Goal: Task Accomplishment & Management: Complete application form

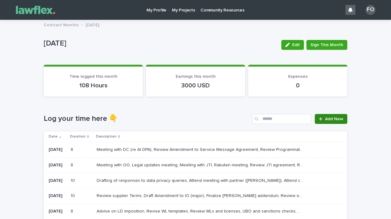
click at [248, 117] on span "Add New" at bounding box center [334, 119] width 18 height 4
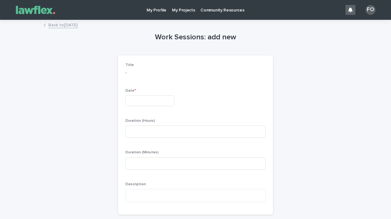
click at [160, 102] on input "text" at bounding box center [150, 100] width 49 height 11
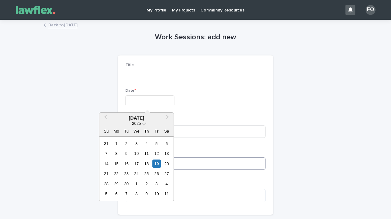
click at [154, 163] on div "19" at bounding box center [156, 164] width 8 height 8
type input "*********"
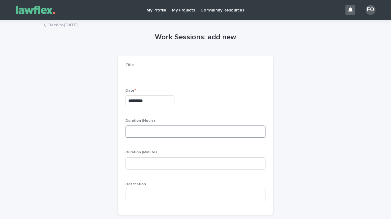
click at [152, 133] on input at bounding box center [196, 132] width 140 height 12
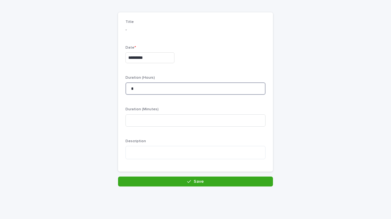
scroll to position [43, 0]
type input "*"
drag, startPoint x: 144, startPoint y: 150, endPoint x: 139, endPoint y: 150, distance: 4.6
click at [144, 150] on textarea at bounding box center [196, 152] width 140 height 13
type textarea "*"
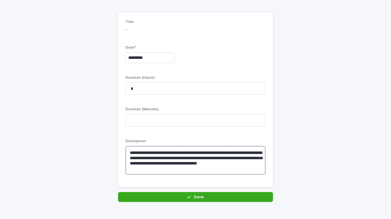
type textarea "**********"
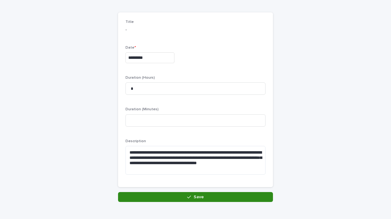
click at [180, 199] on button "Save" at bounding box center [195, 197] width 155 height 10
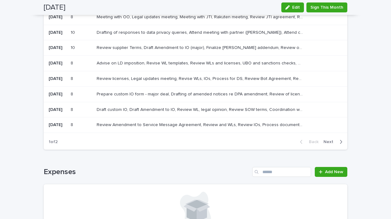
scroll to position [156, 0]
